Goal: Navigation & Orientation: Find specific page/section

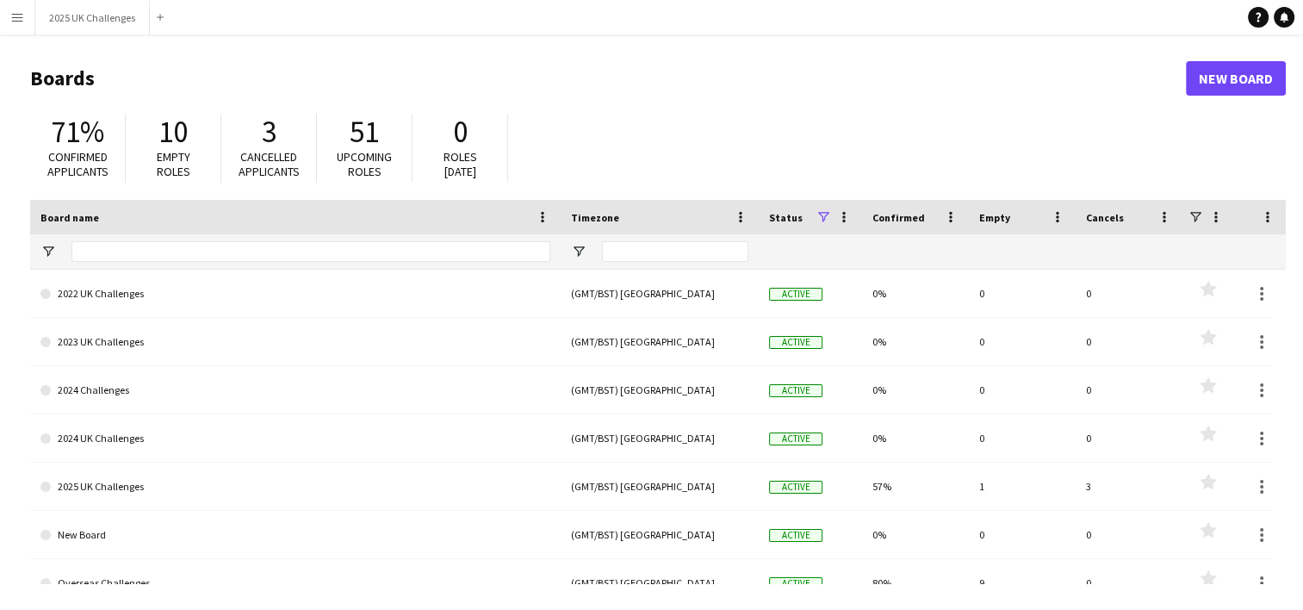
click at [16, 16] on app-icon "Menu" at bounding box center [17, 17] width 14 height 14
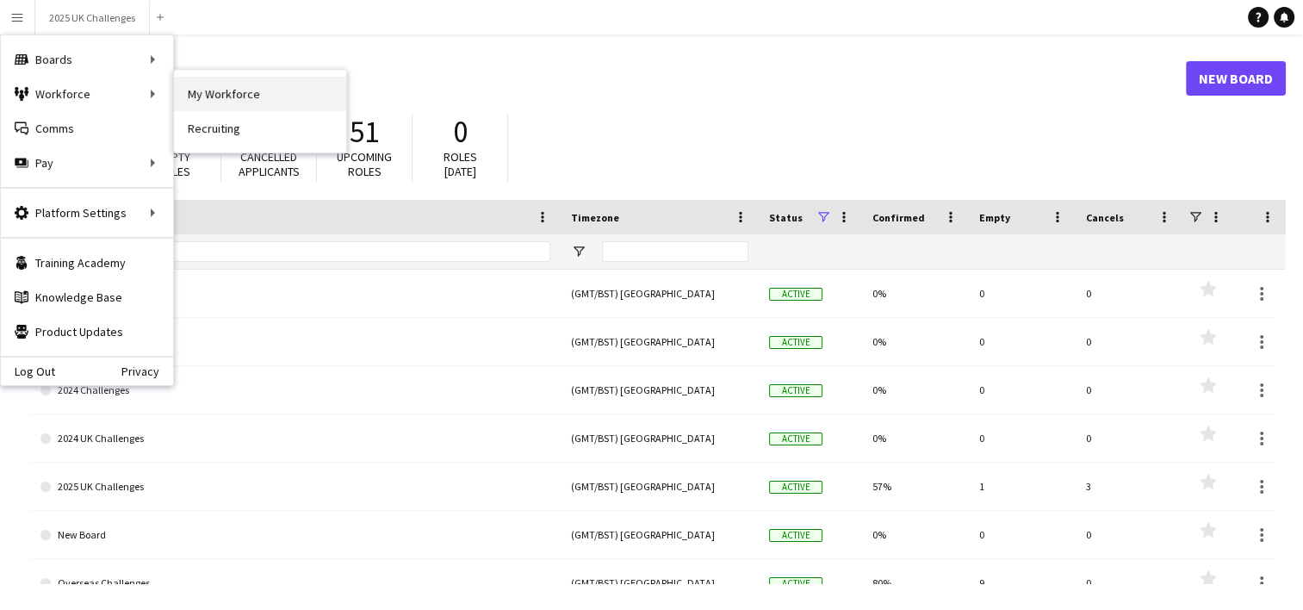
click at [203, 90] on link "My Workforce" at bounding box center [260, 94] width 172 height 34
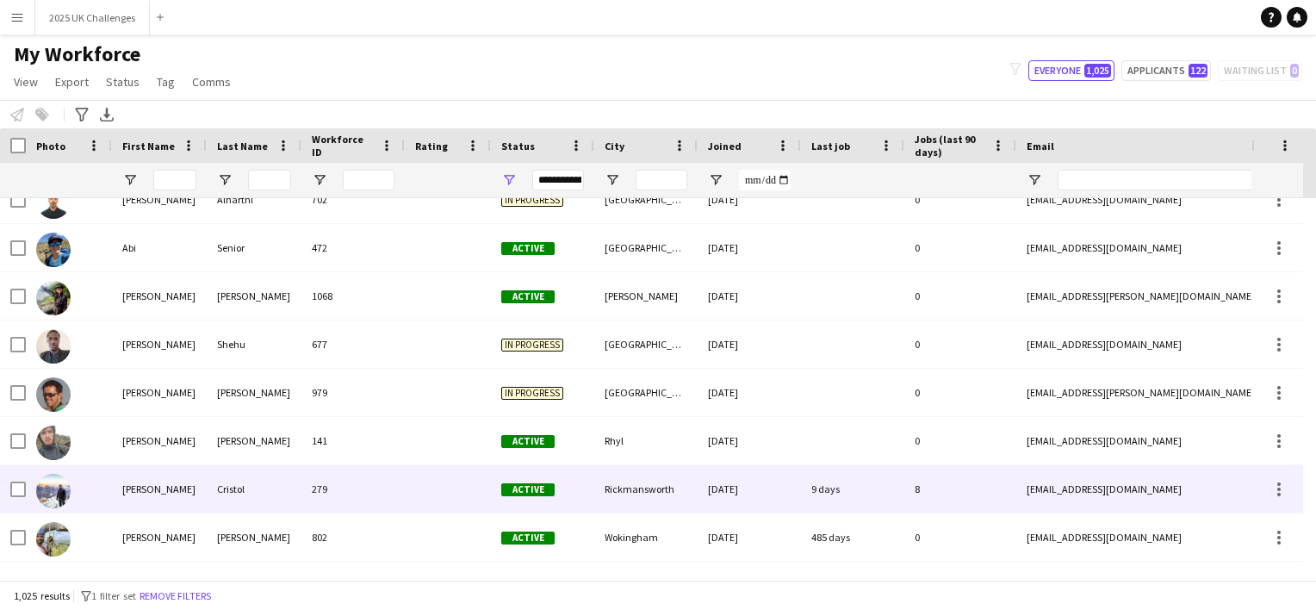
scroll to position [517, 0]
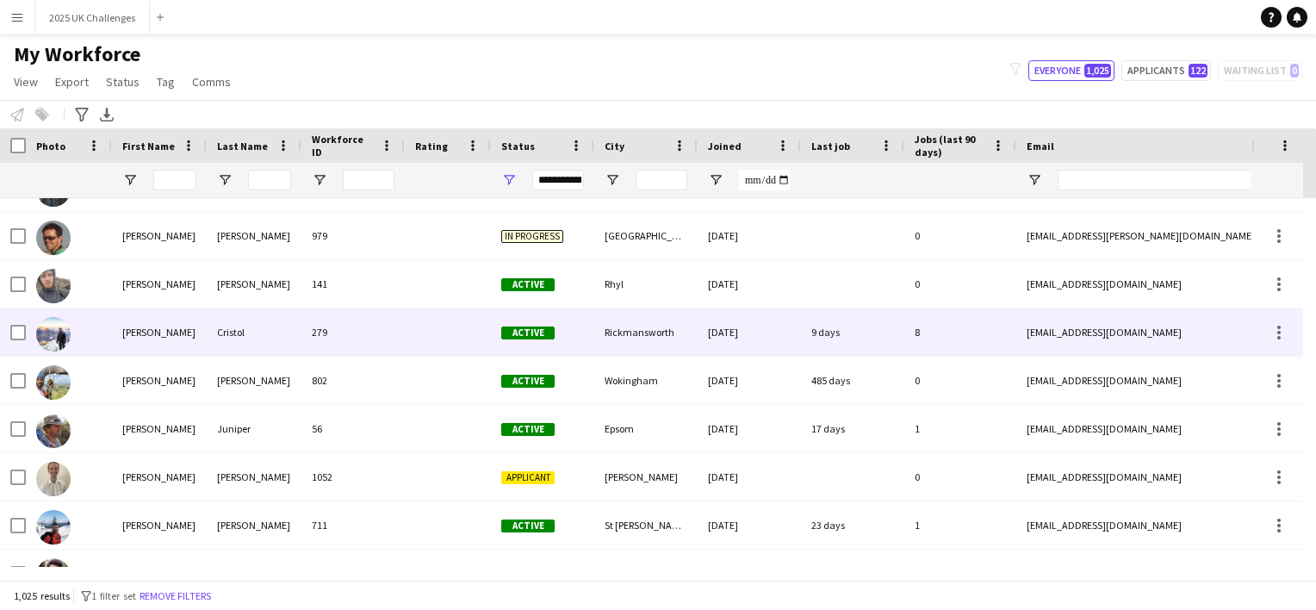
click at [134, 333] on div "[PERSON_NAME]" at bounding box center [159, 331] width 95 height 47
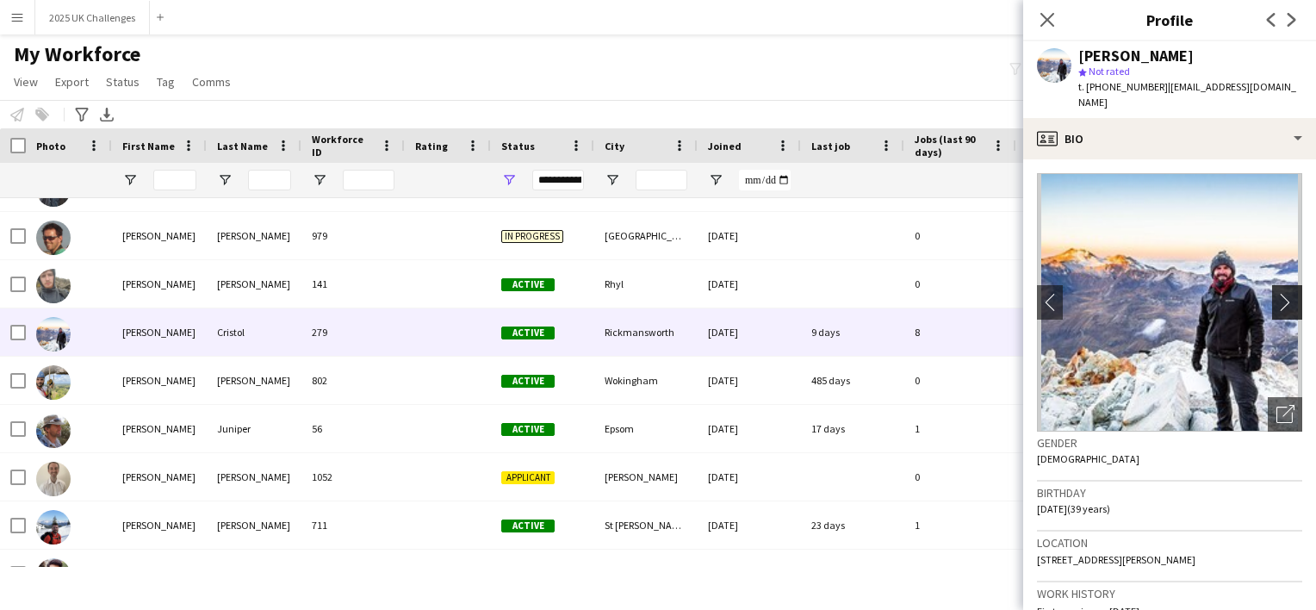
click at [1276, 293] on app-icon "chevron-right" at bounding box center [1289, 302] width 27 height 18
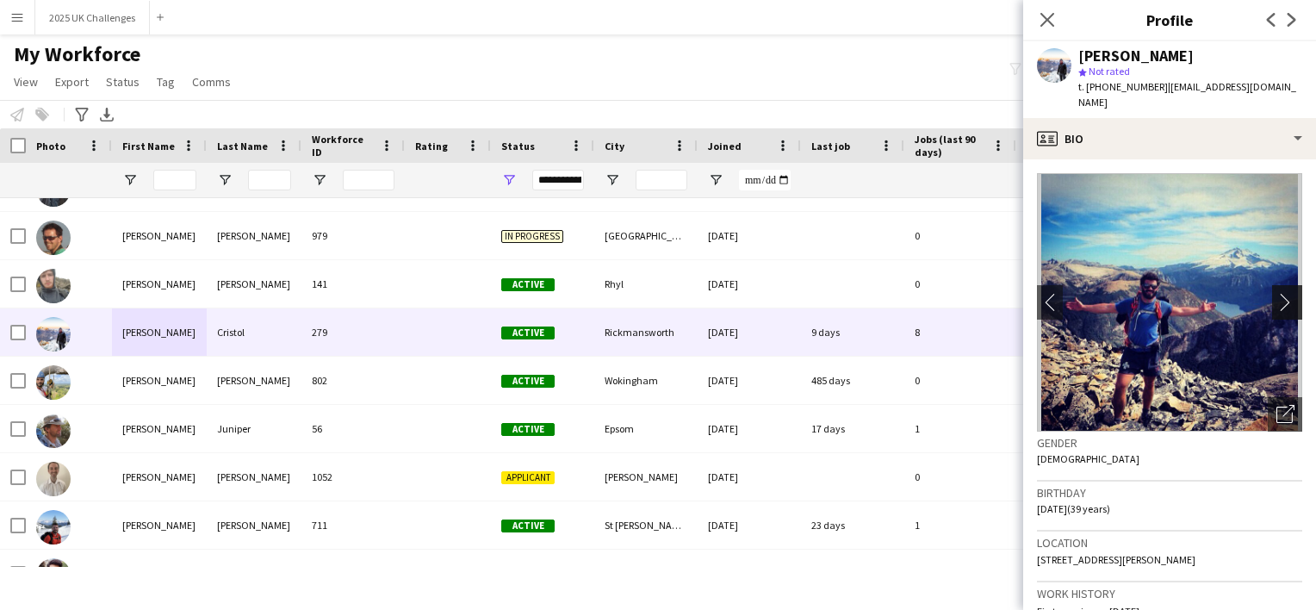
click at [1276, 293] on app-icon "chevron-right" at bounding box center [1289, 302] width 27 height 18
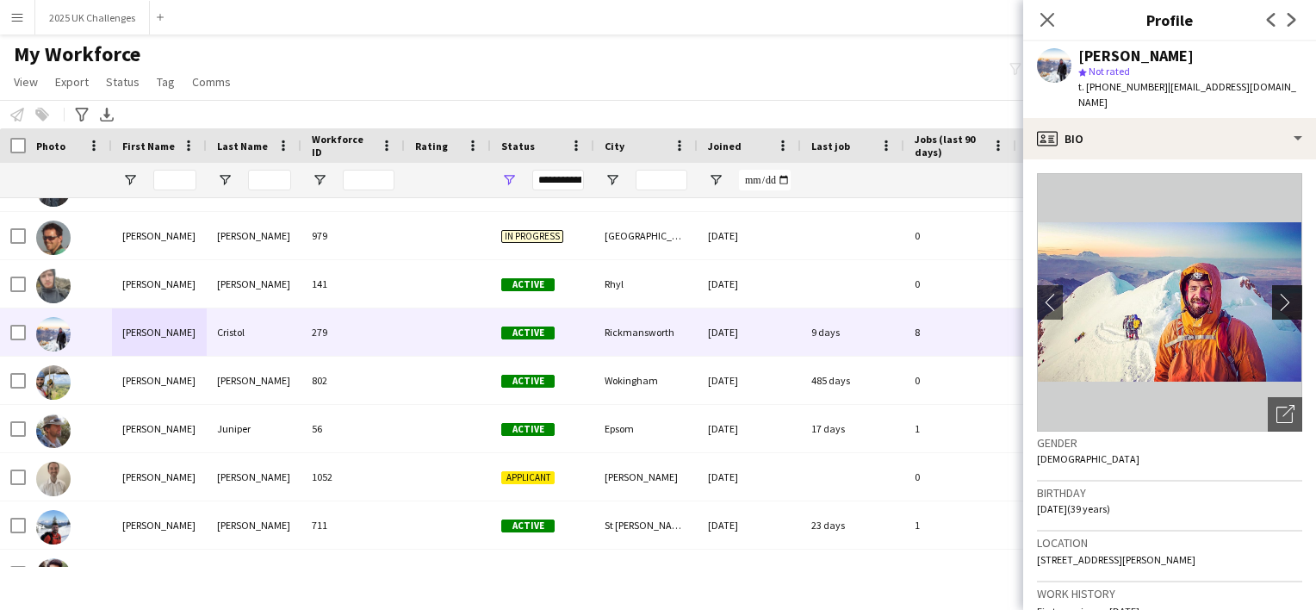
click at [1276, 293] on app-icon "chevron-right" at bounding box center [1289, 302] width 27 height 18
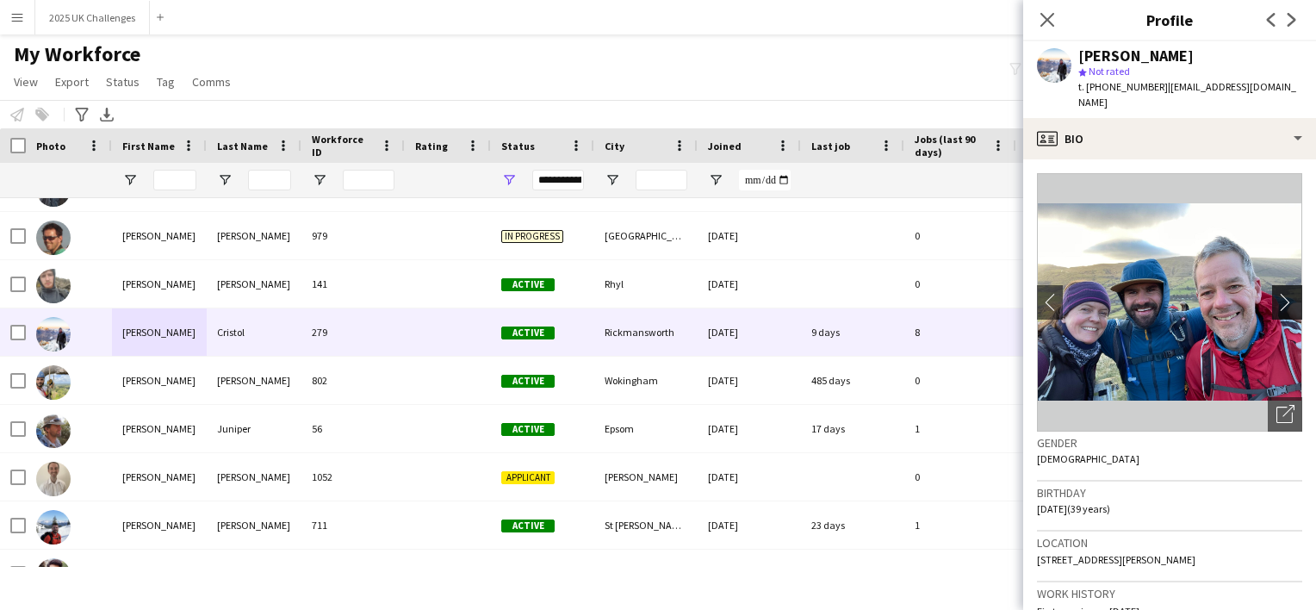
click at [1277, 293] on app-icon "chevron-right" at bounding box center [1289, 302] width 27 height 18
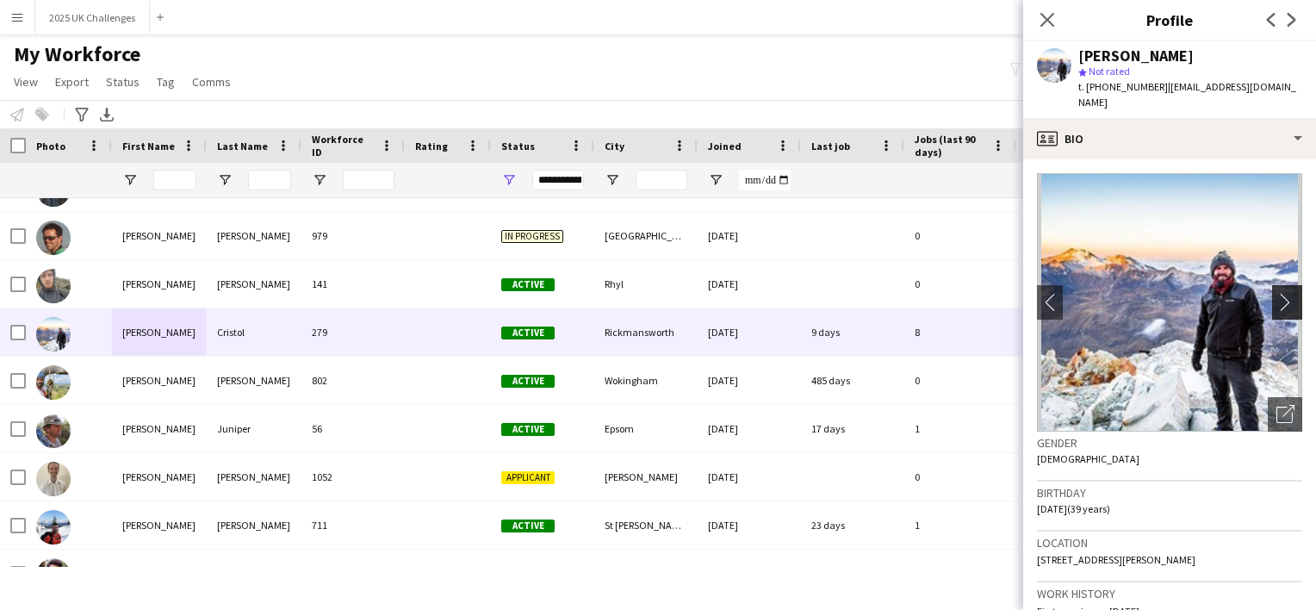
click at [1276, 293] on app-icon "chevron-right" at bounding box center [1289, 302] width 27 height 18
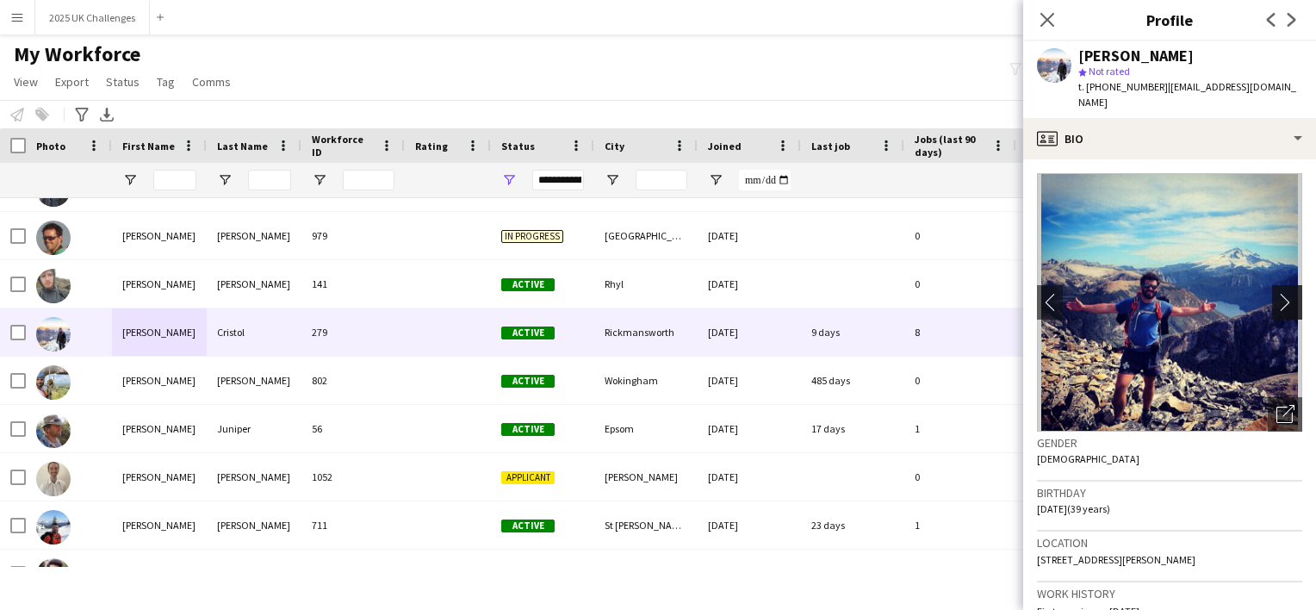
click at [1276, 293] on app-icon "chevron-right" at bounding box center [1289, 302] width 27 height 18
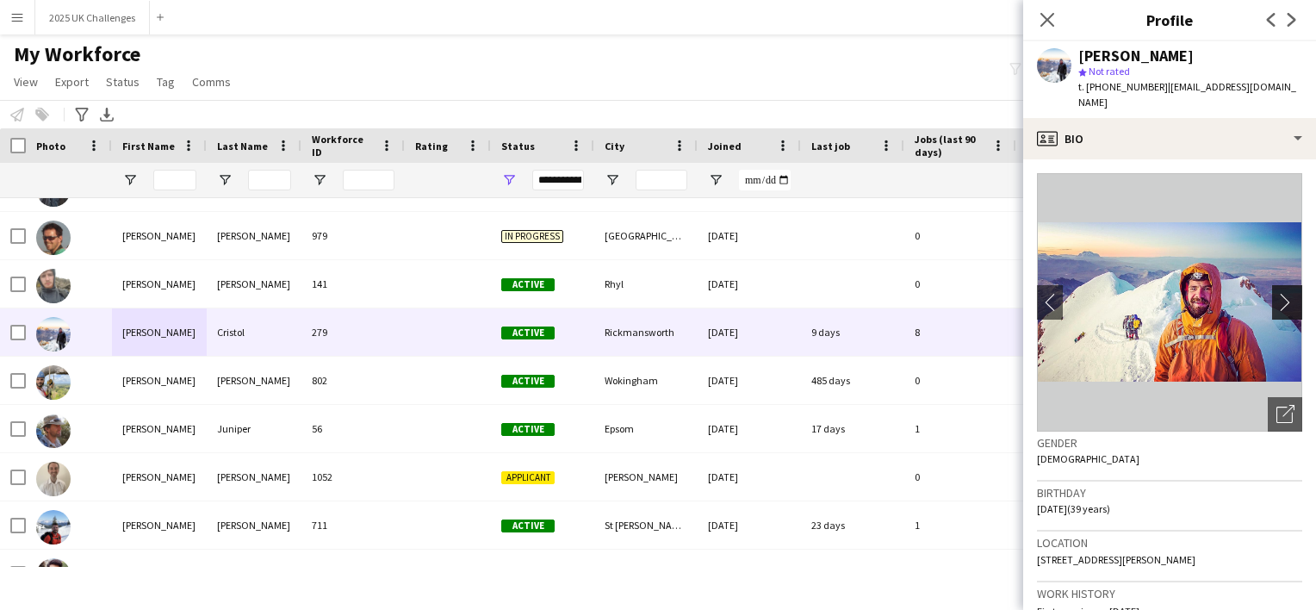
click at [1276, 293] on app-icon "chevron-right" at bounding box center [1289, 302] width 27 height 18
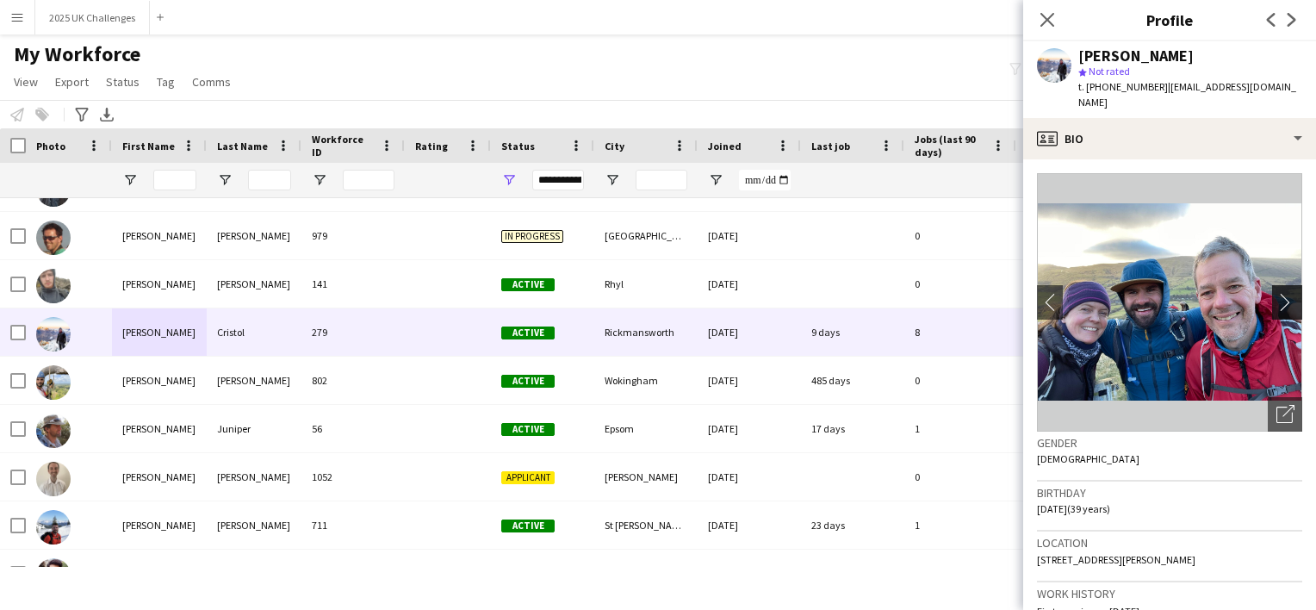
click at [1276, 293] on app-icon "chevron-right" at bounding box center [1289, 302] width 27 height 18
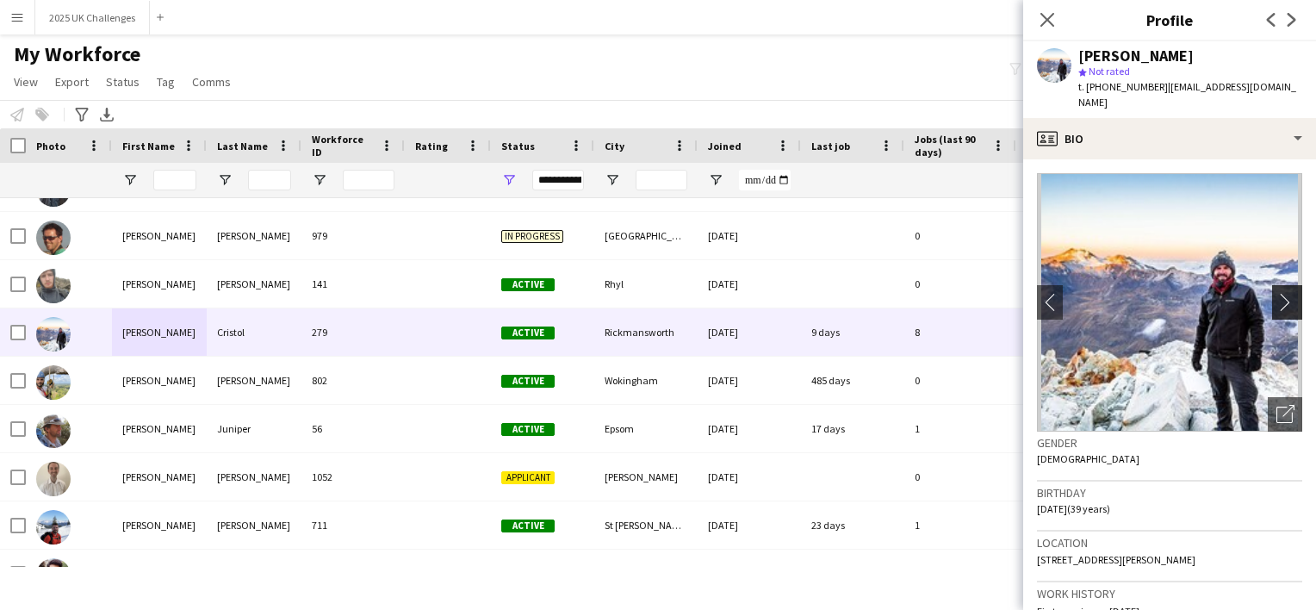
click at [1276, 293] on app-icon "chevron-right" at bounding box center [1289, 302] width 27 height 18
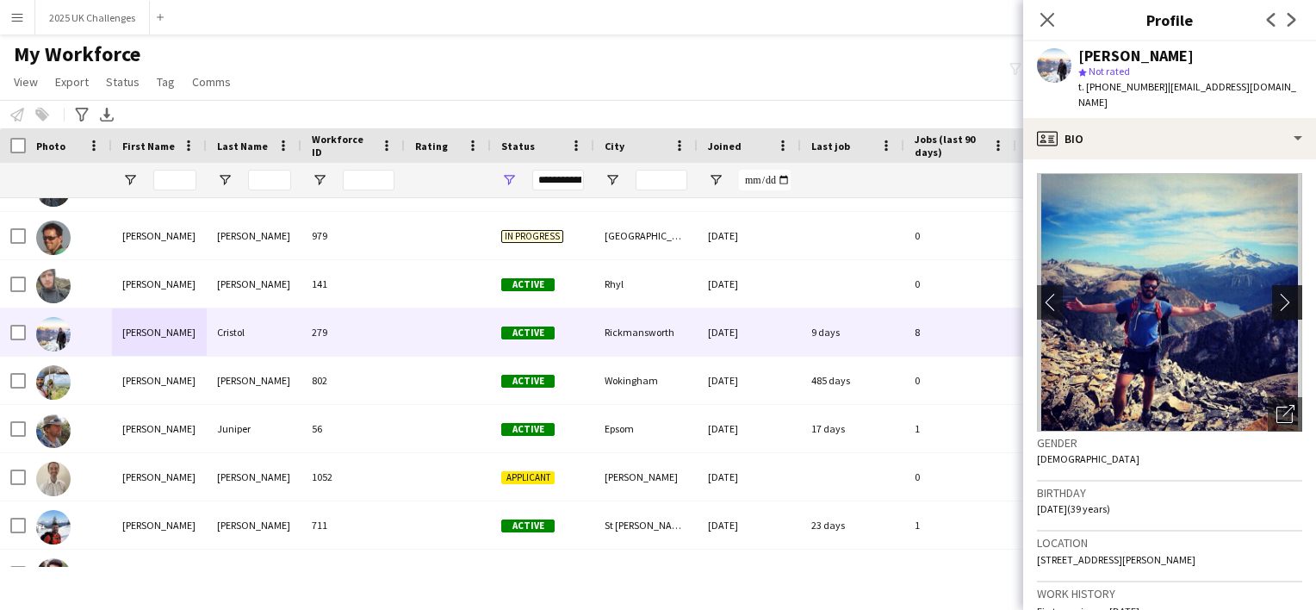
click at [1276, 293] on app-icon "chevron-right" at bounding box center [1289, 302] width 27 height 18
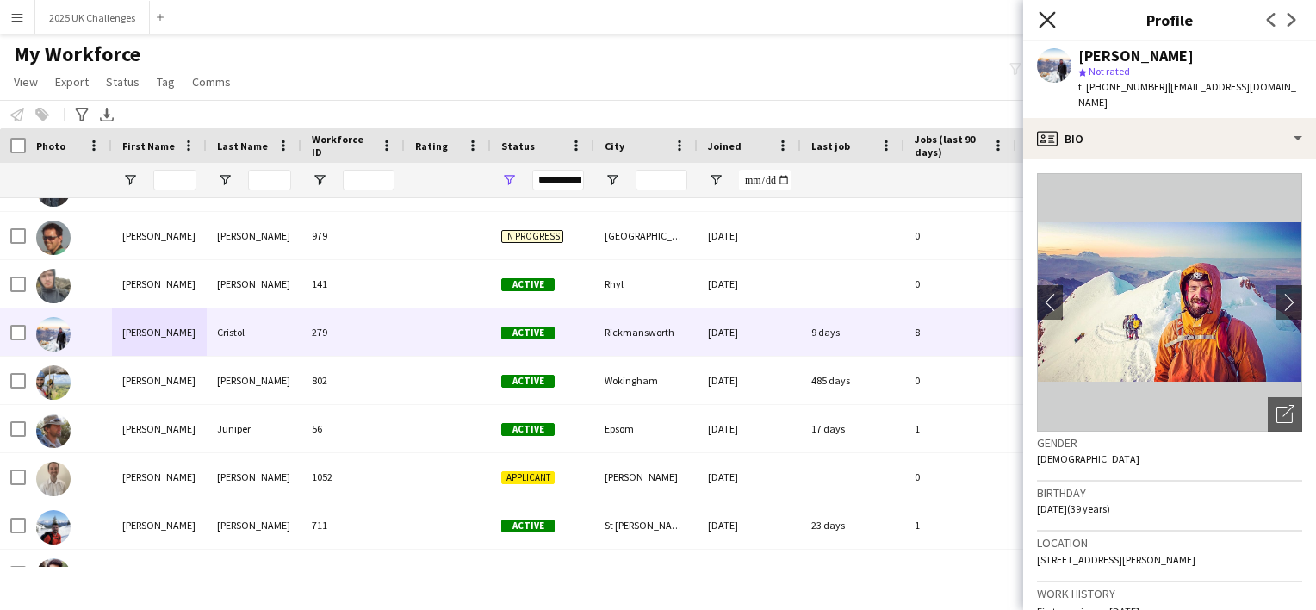
click at [1040, 13] on icon "Close pop-in" at bounding box center [1047, 19] width 16 height 16
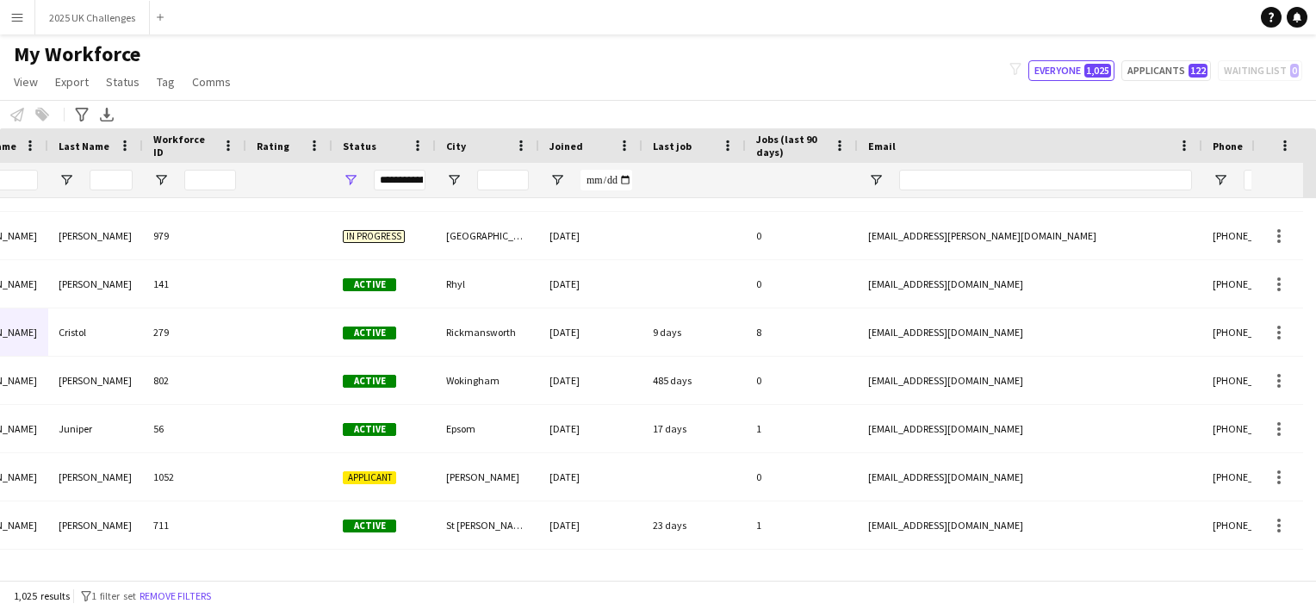
scroll to position [0, 0]
